Goal: Task Accomplishment & Management: Use online tool/utility

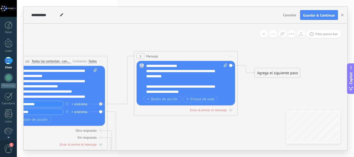
click at [271, 35] on button at bounding box center [273, 34] width 8 height 8
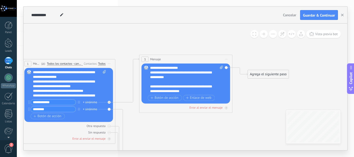
click at [271, 35] on button at bounding box center [273, 34] width 8 height 8
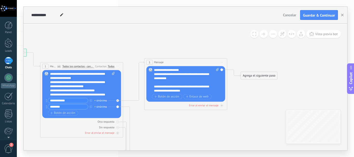
scroll to position [52, 0]
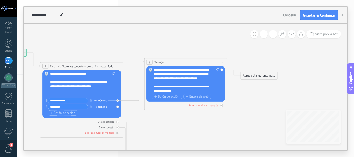
click at [271, 35] on button at bounding box center [273, 34] width 8 height 8
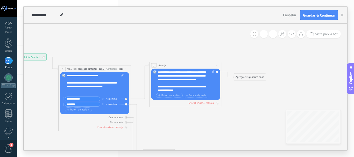
drag, startPoint x: 173, startPoint y: 122, endPoint x: 176, endPoint y: 121, distance: 3.3
drag, startPoint x: 176, startPoint y: 121, endPoint x: 157, endPoint y: 127, distance: 20.2
click at [158, 127] on icon at bounding box center [134, 100] width 419 height 275
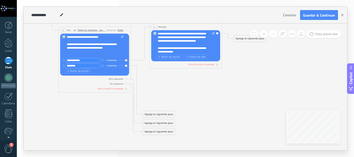
drag, startPoint x: 150, startPoint y: 128, endPoint x: 210, endPoint y: 90, distance: 70.6
click at [158, 91] on icon at bounding box center [134, 61] width 419 height 275
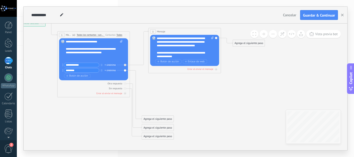
drag, startPoint x: 224, startPoint y: 90, endPoint x: 216, endPoint y: 92, distance: 8.7
click at [216, 92] on icon at bounding box center [133, 66] width 419 height 275
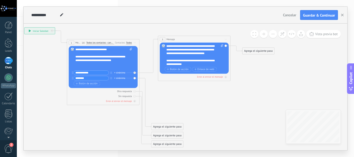
drag, startPoint x: 180, startPoint y: 92, endPoint x: 120, endPoint y: 75, distance: 63.0
click at [197, 105] on icon at bounding box center [143, 74] width 419 height 275
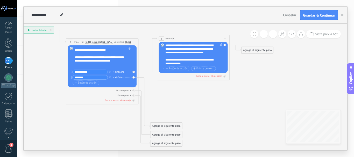
scroll to position [62, 0]
click at [320, 34] on span "Vista previa bot" at bounding box center [326, 34] width 23 height 4
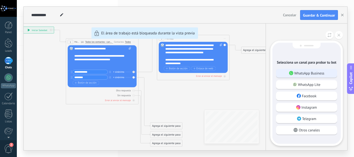
click at [299, 74] on p "WhatsApp Business" at bounding box center [309, 73] width 30 height 5
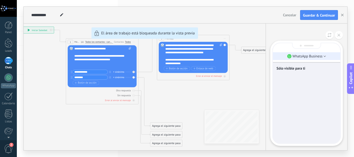
click at [324, 56] on icon at bounding box center [324, 56] width 3 height 1
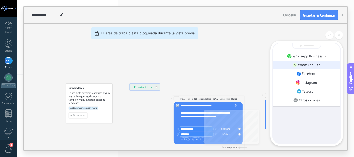
click at [311, 66] on p "WhatsApp Lite" at bounding box center [309, 65] width 23 height 5
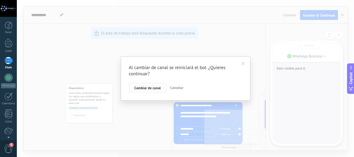
click at [163, 90] on button "Cambiar de canal" at bounding box center [147, 88] width 37 height 10
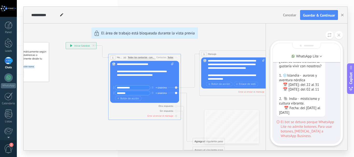
scroll to position [0, 0]
click at [339, 35] on icon at bounding box center [338, 35] width 3 height 3
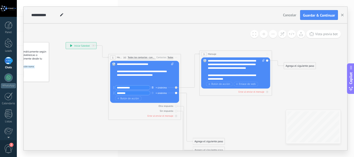
click at [152, 89] on button "button" at bounding box center [152, 87] width 4 height 5
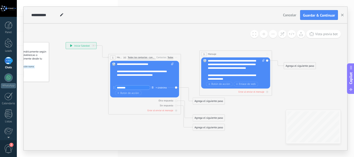
click at [152, 88] on icon "button" at bounding box center [152, 87] width 2 height 2
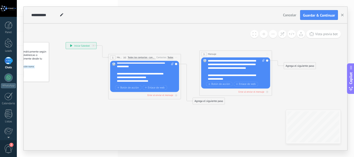
scroll to position [62, 0]
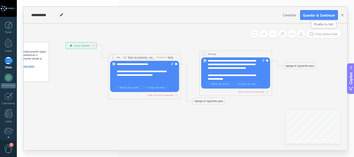
click at [318, 36] on span "Vista previa bot" at bounding box center [326, 34] width 23 height 4
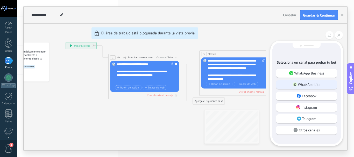
click at [304, 83] on p "WhatsApp Lite" at bounding box center [309, 84] width 23 height 5
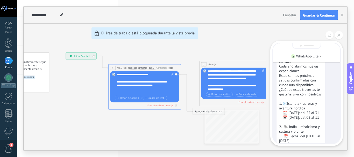
scroll to position [0, 0]
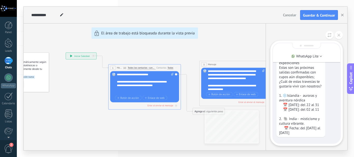
click at [206, 64] on div "**********" at bounding box center [185, 79] width 323 height 144
click at [339, 35] on icon at bounding box center [338, 35] width 3 height 3
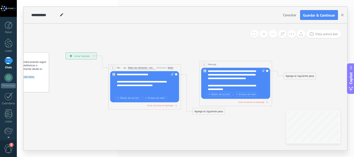
click at [206, 64] on div "3" at bounding box center [203, 64] width 5 height 4
click at [213, 63] on span "Mensaje" at bounding box center [212, 64] width 8 height 3
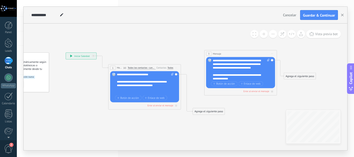
drag, startPoint x: 214, startPoint y: 64, endPoint x: 218, endPoint y: 53, distance: 11.5
click at [218, 53] on span "Mensaje" at bounding box center [217, 53] width 8 height 3
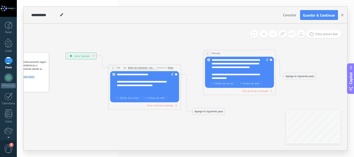
click at [176, 74] on div "Reemplazar Quitar Convertir a mensaje de voz Arrastre la imagen aquí para adjun…" at bounding box center [144, 86] width 69 height 31
click at [177, 75] on div "Reemplazar Quitar Convertir a mensaje de voz Arrastre la imagen aquí para adjun…" at bounding box center [144, 86] width 69 height 31
click at [175, 106] on icon at bounding box center [176, 106] width 2 height 2
click at [209, 124] on div "Agrega el siguiente paso" at bounding box center [209, 125] width 32 height 6
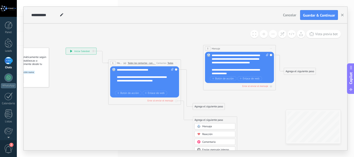
click at [206, 125] on span "Mensaje" at bounding box center [207, 126] width 10 height 3
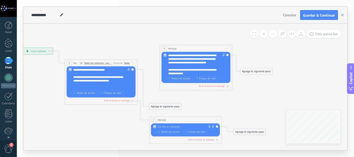
click at [177, 125] on div at bounding box center [184, 127] width 54 height 4
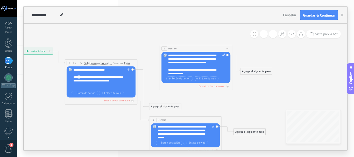
click at [77, 76] on div "**********" at bounding box center [98, 79] width 50 height 22
copy div "**"
click at [183, 137] on div "**********" at bounding box center [185, 132] width 57 height 14
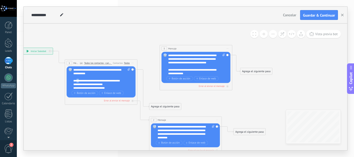
click at [77, 79] on div "**********" at bounding box center [98, 73] width 50 height 25
copy div "**"
click at [195, 131] on div "**********" at bounding box center [185, 132] width 57 height 14
click at [226, 111] on icon at bounding box center [141, 94] width 419 height 280
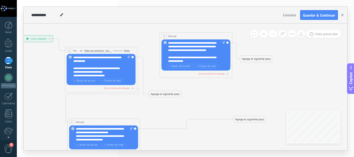
drag, startPoint x: 182, startPoint y: 108, endPoint x: 194, endPoint y: 122, distance: 18.9
click at [100, 122] on div "7 Mensaje ******* (a): Todos los contactos - canales seleccionados Todos los co…" at bounding box center [104, 122] width 72 height 7
drag, startPoint x: 241, startPoint y: 120, endPoint x: 217, endPoint y: 119, distance: 23.8
click at [179, 130] on div "Agrega el siguiente paso" at bounding box center [186, 131] width 32 height 6
click at [256, 106] on icon at bounding box center [141, 95] width 419 height 306
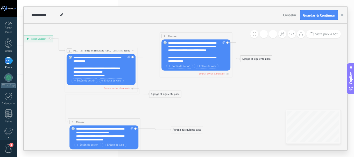
click at [341, 14] on use "button" at bounding box center [342, 15] width 3 height 3
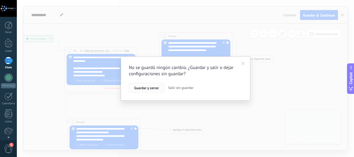
click at [153, 88] on span "Guardar y cerrar" at bounding box center [146, 88] width 25 height 4
